Goal: Transaction & Acquisition: Subscribe to service/newsletter

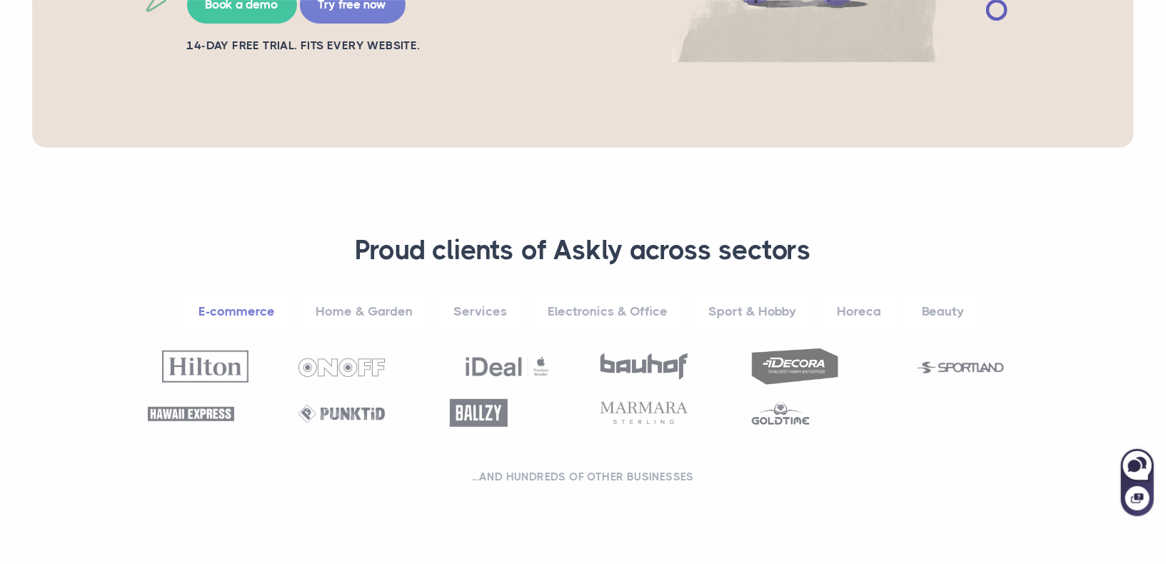
scroll to position [423, 0]
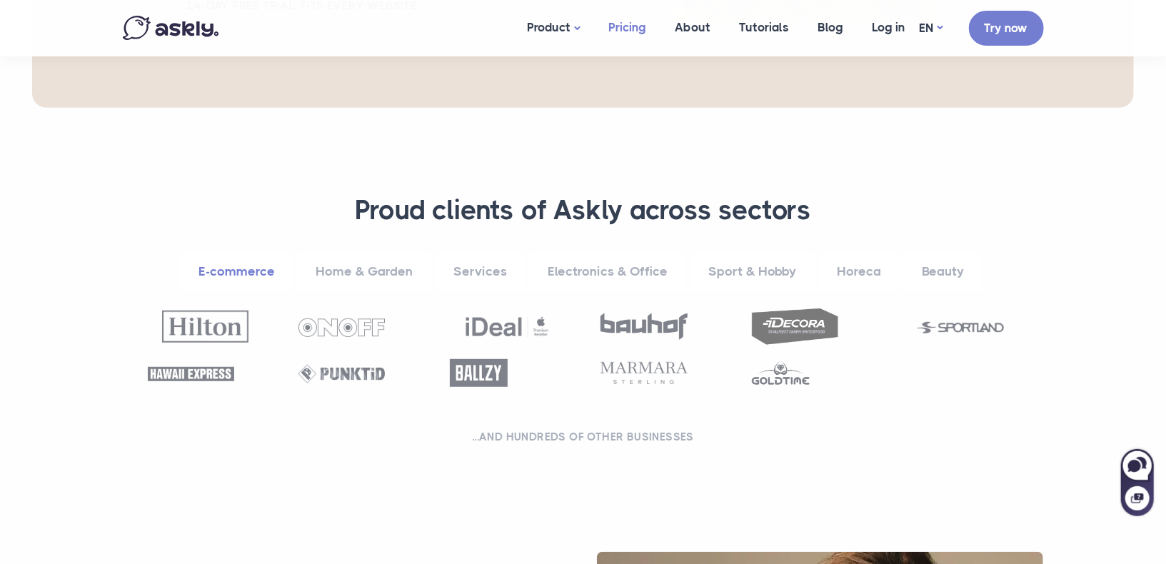
click at [630, 24] on link "Pricing" at bounding box center [628, 27] width 66 height 55
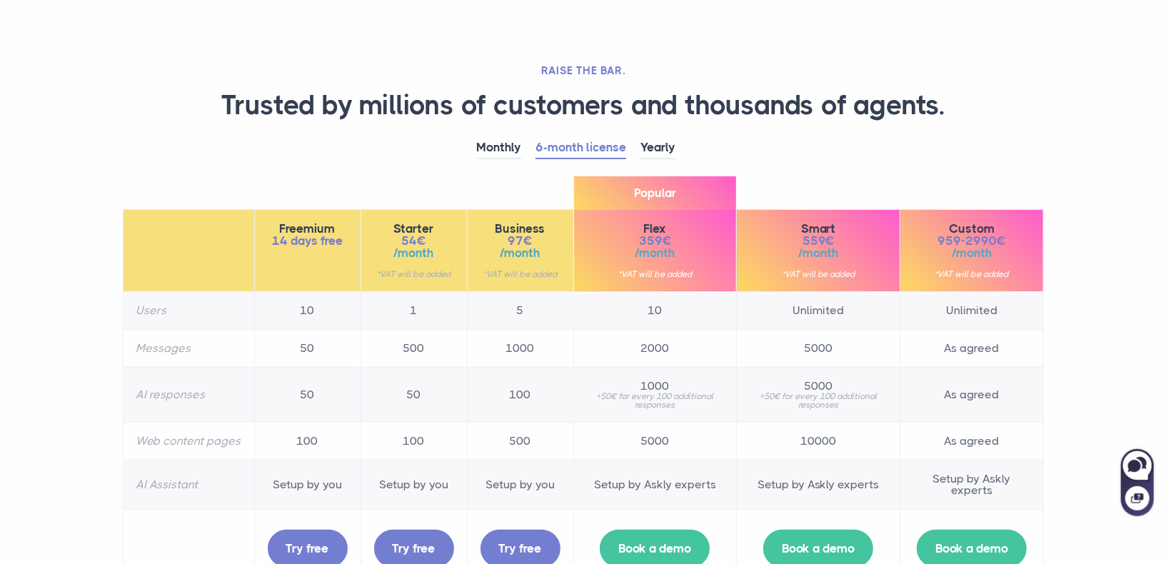
scroll to position [51, 0]
click at [483, 141] on link "Monthly" at bounding box center [498, 147] width 45 height 22
click at [608, 142] on link "6-month license" at bounding box center [580, 147] width 91 height 22
click at [658, 145] on link "Yearly" at bounding box center [657, 147] width 35 height 22
click at [588, 146] on link "6-month license" at bounding box center [580, 147] width 91 height 22
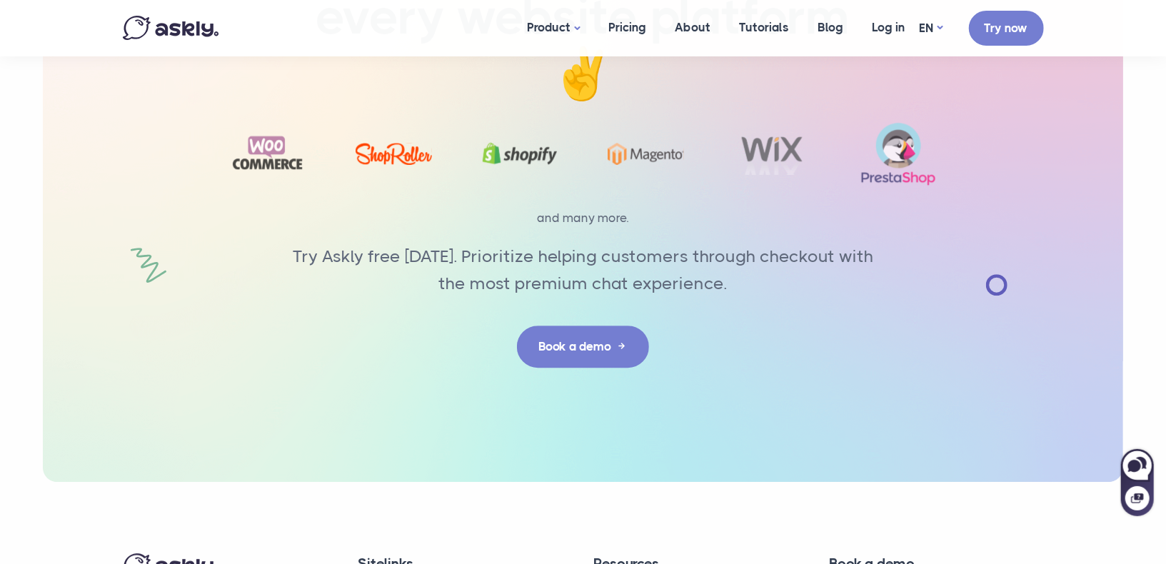
scroll to position [2704, 0]
